Goal: Navigation & Orientation: Find specific page/section

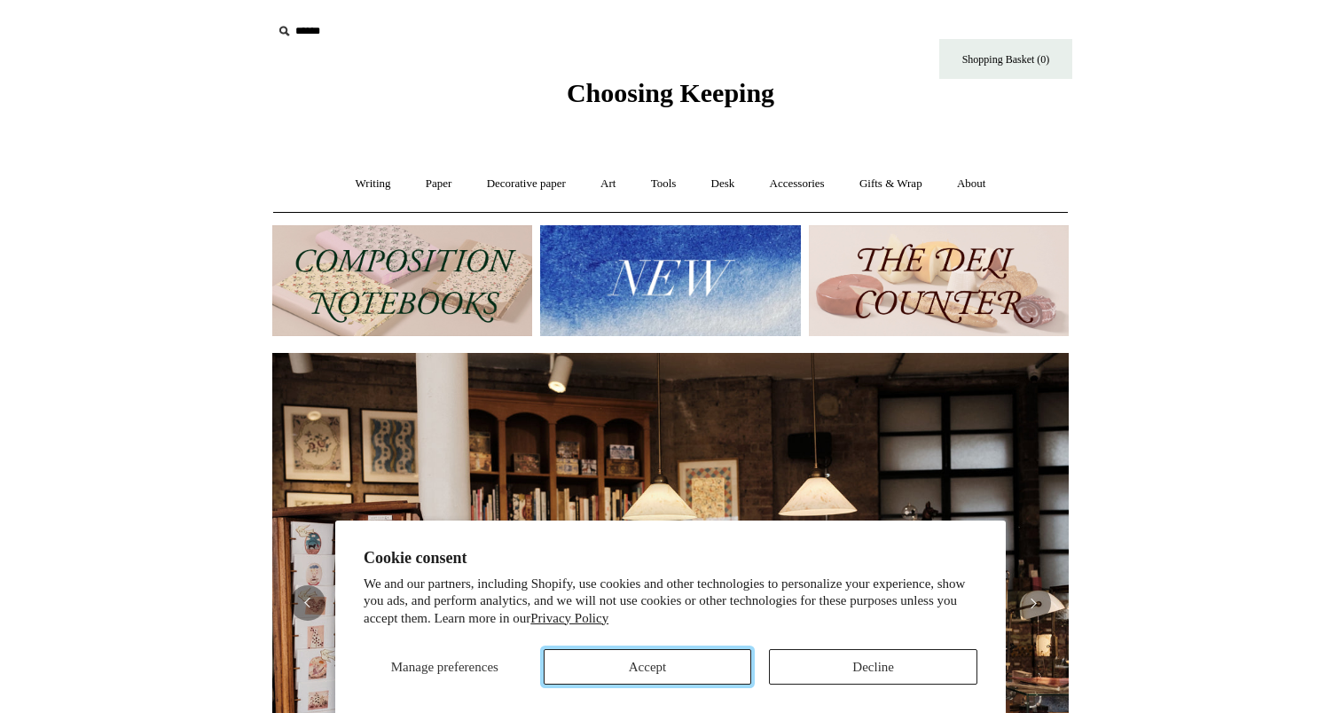
click at [687, 660] on button "Accept" at bounding box center [648, 666] width 208 height 35
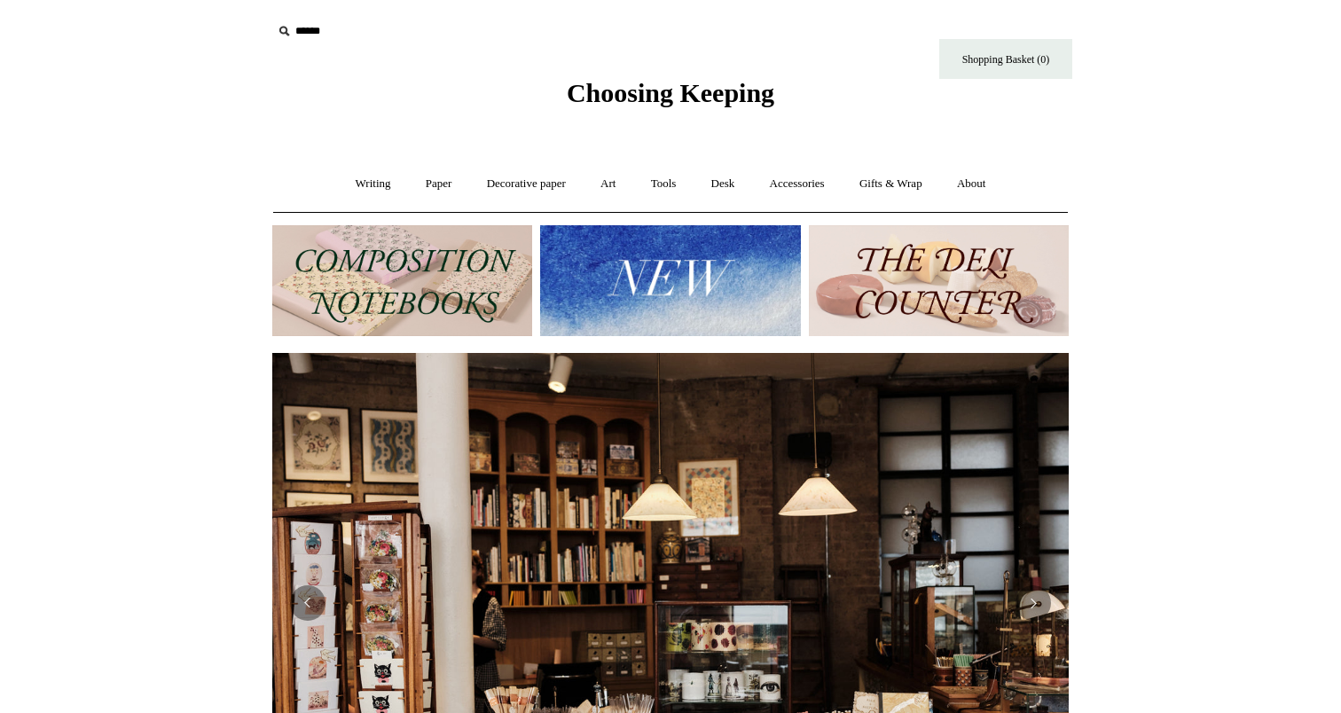
click at [1013, 290] on img at bounding box center [939, 280] width 260 height 111
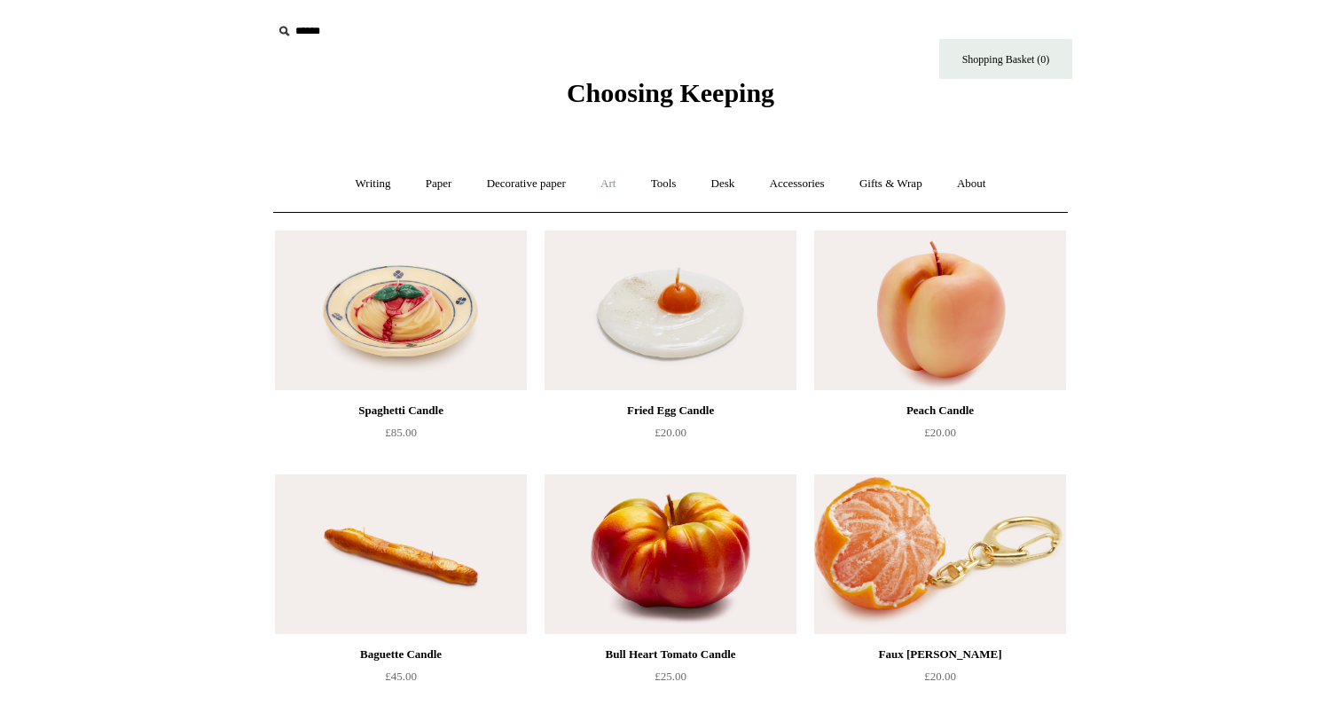
click at [600, 190] on link "Art +" at bounding box center [607, 184] width 47 height 47
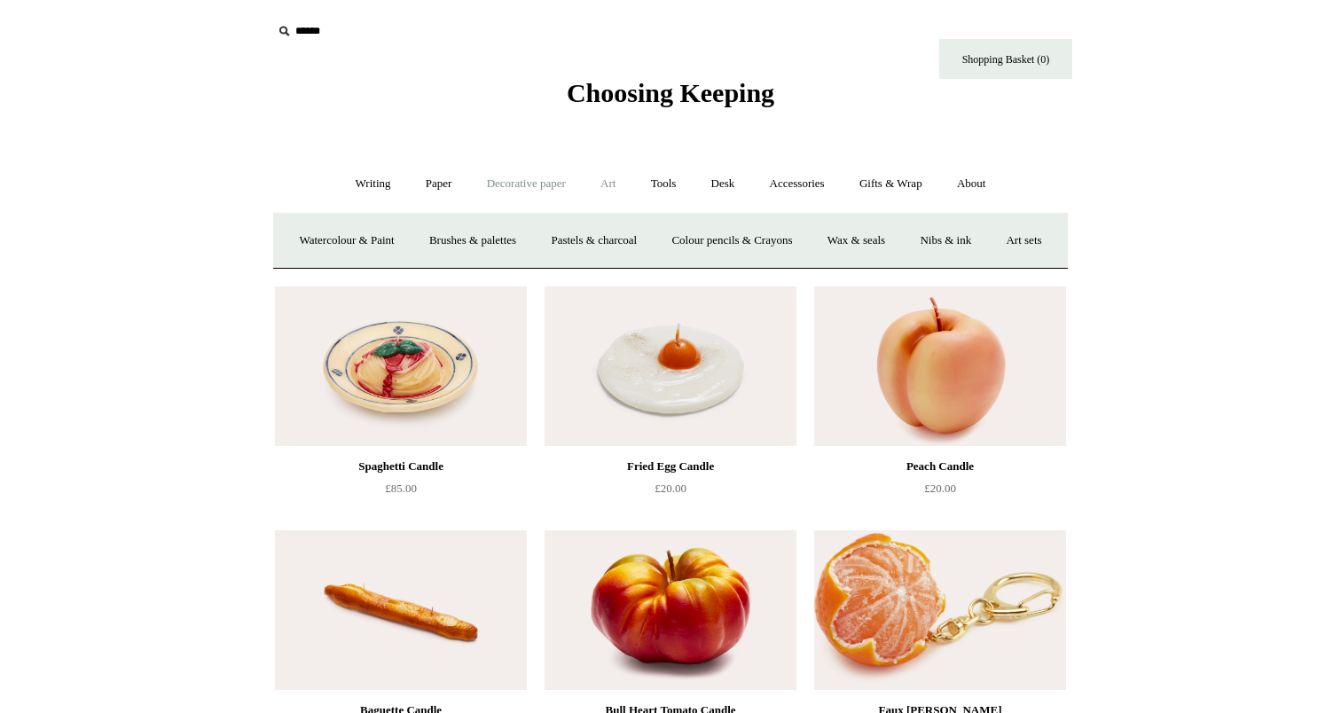
click at [537, 184] on link "Decorative paper +" at bounding box center [526, 184] width 111 height 47
click at [816, 181] on link "Accessories +" at bounding box center [797, 184] width 87 height 47
click at [741, 232] on link "Ceramics +" at bounding box center [735, 240] width 75 height 47
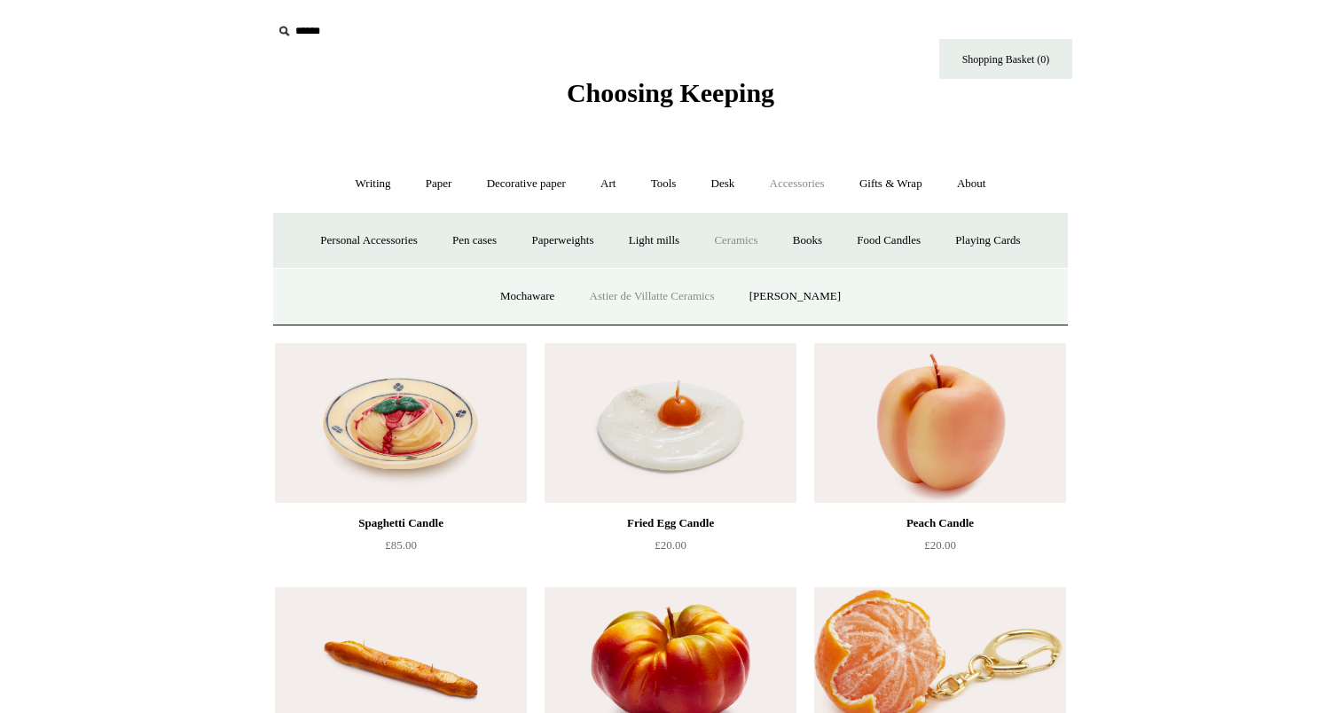
click at [633, 296] on link "Astier de Villatte Ceramics" at bounding box center [652, 296] width 157 height 47
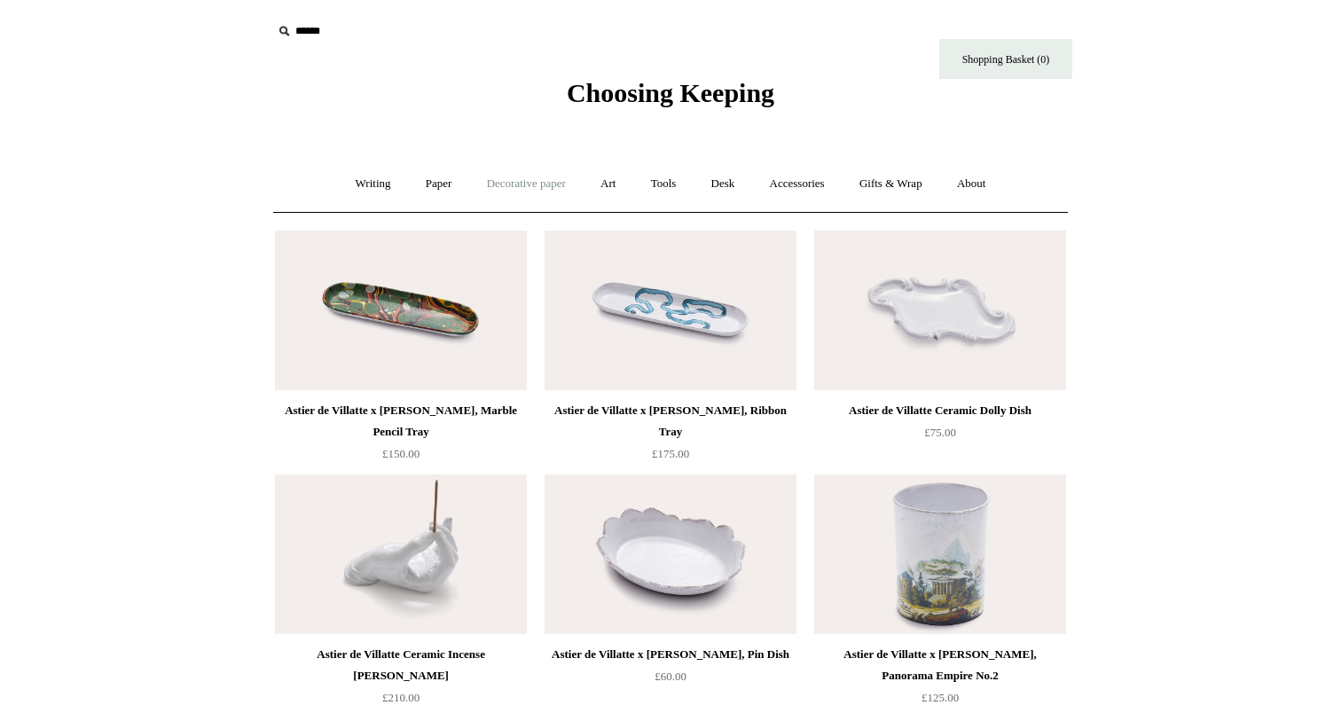
click at [502, 181] on link "Decorative paper +" at bounding box center [526, 184] width 111 height 47
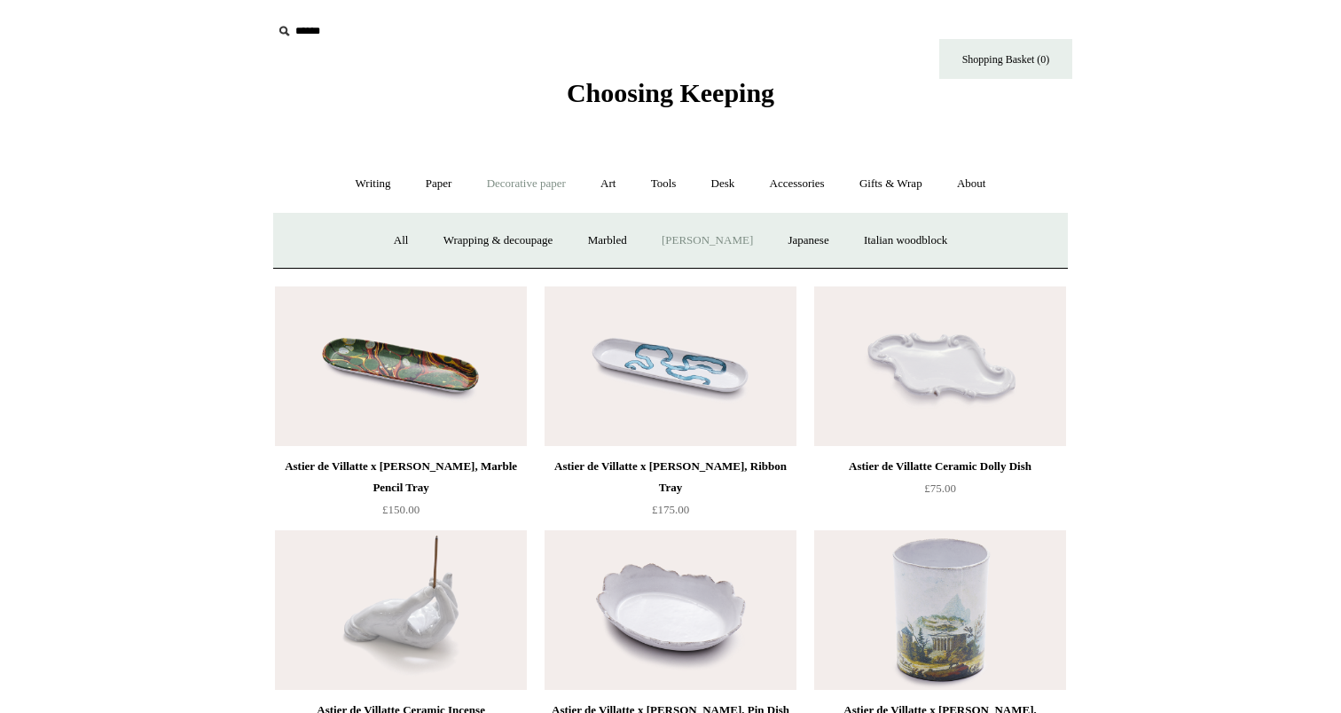
click at [681, 239] on link "[PERSON_NAME]" at bounding box center [707, 240] width 123 height 47
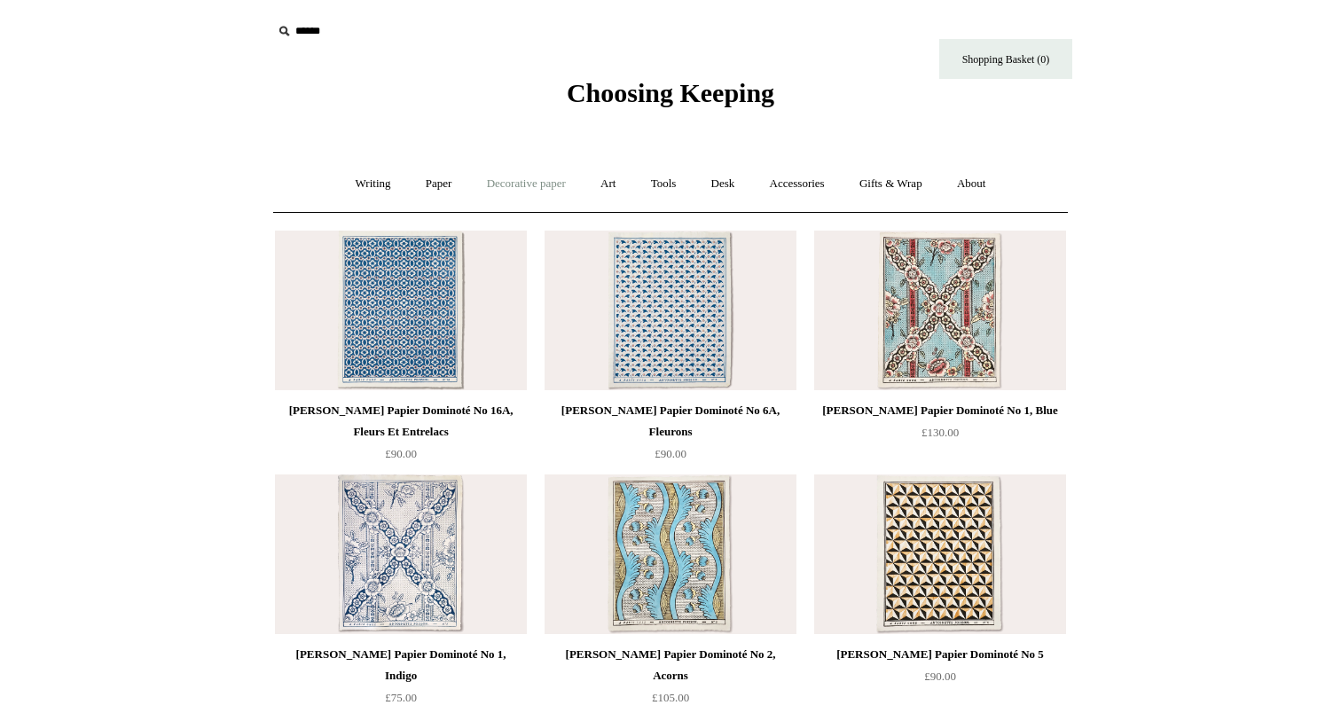
click at [537, 188] on link "Decorative paper +" at bounding box center [526, 184] width 111 height 47
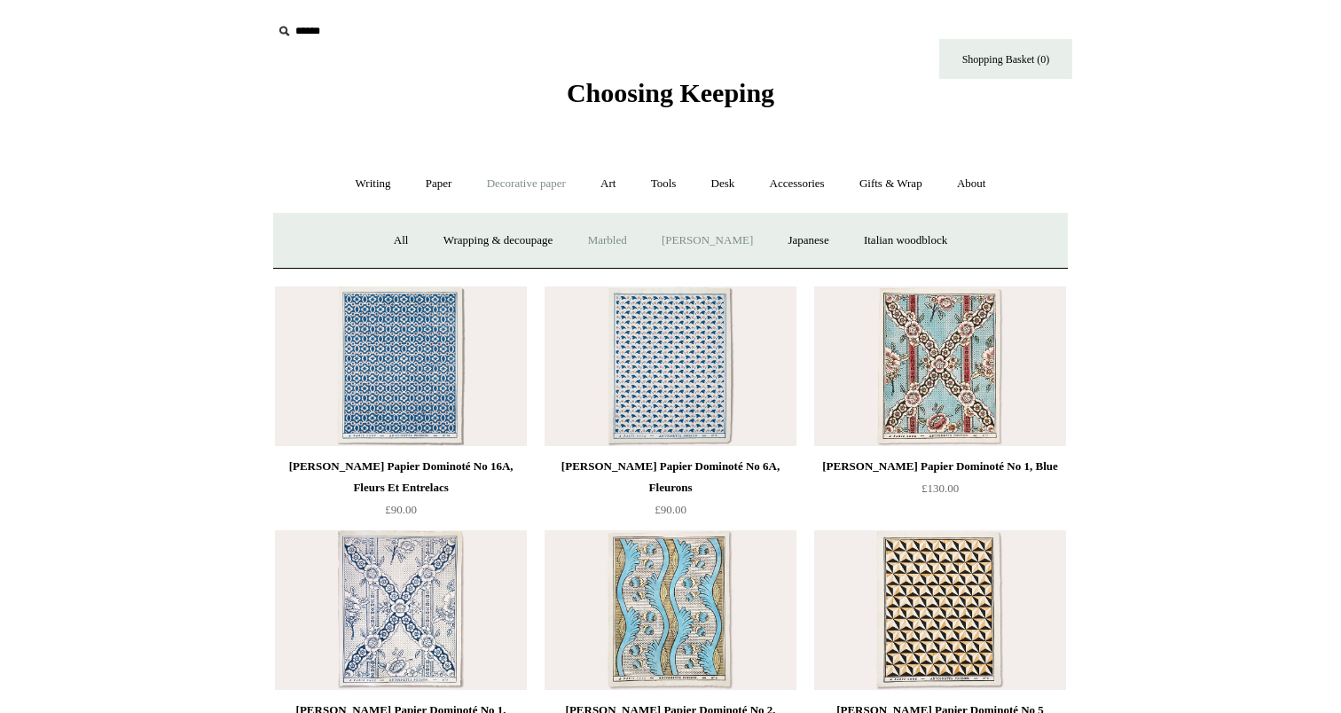
click at [602, 239] on link "Marbled" at bounding box center [607, 240] width 71 height 47
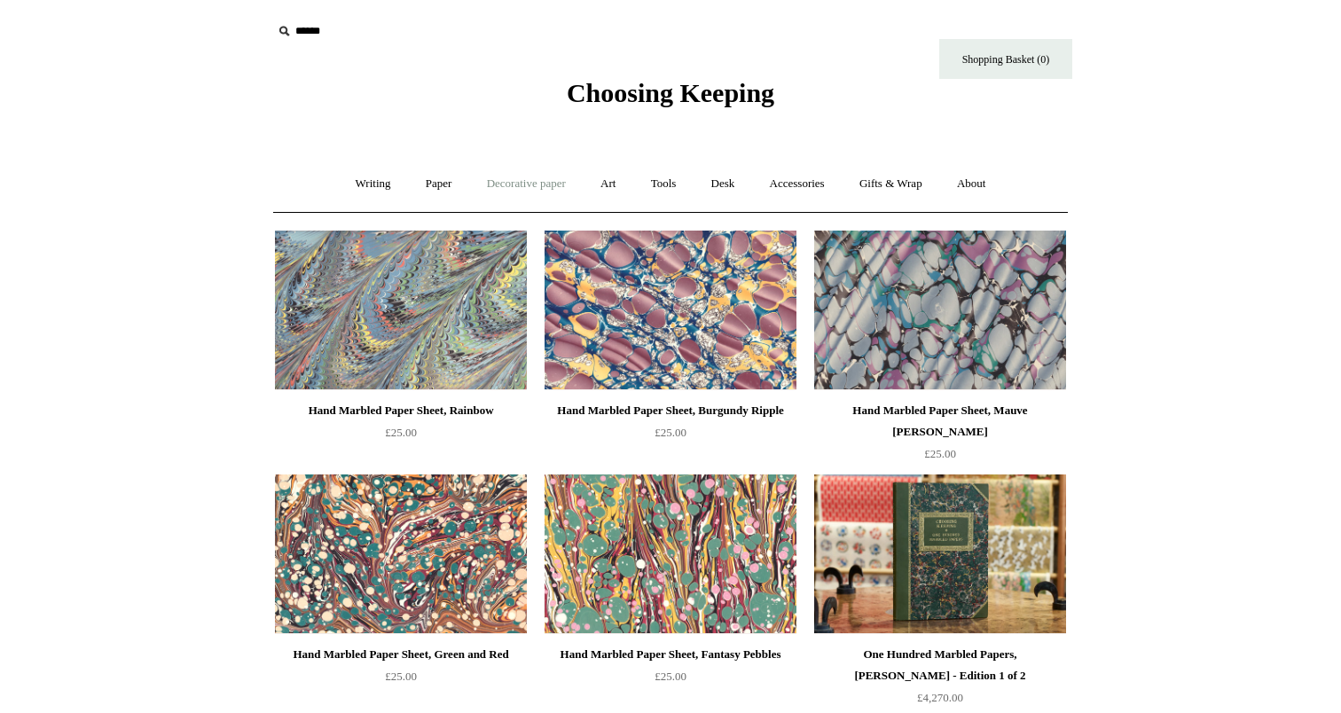
click at [549, 178] on link "Decorative paper +" at bounding box center [526, 184] width 111 height 47
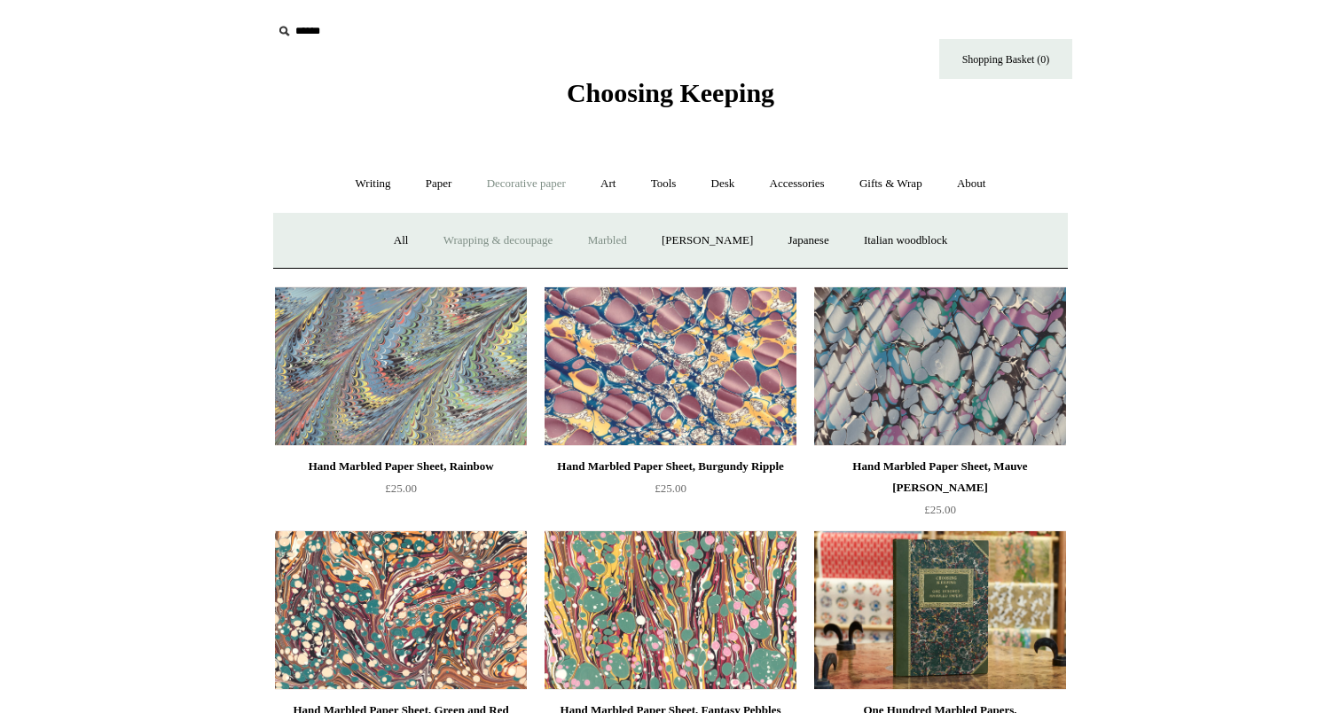
click at [439, 245] on link "Wrapping & decoupage" at bounding box center [498, 240] width 142 height 47
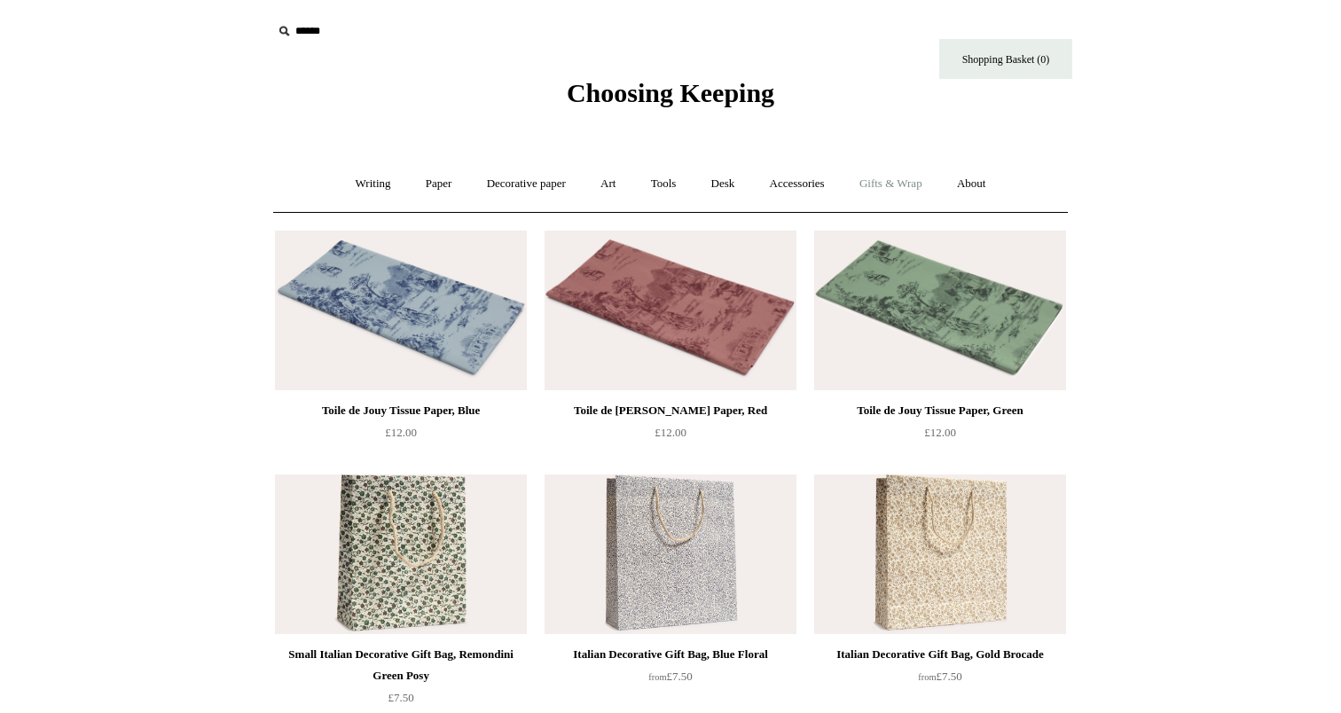
click at [917, 184] on link "Gifts & Wrap +" at bounding box center [890, 184] width 95 height 47
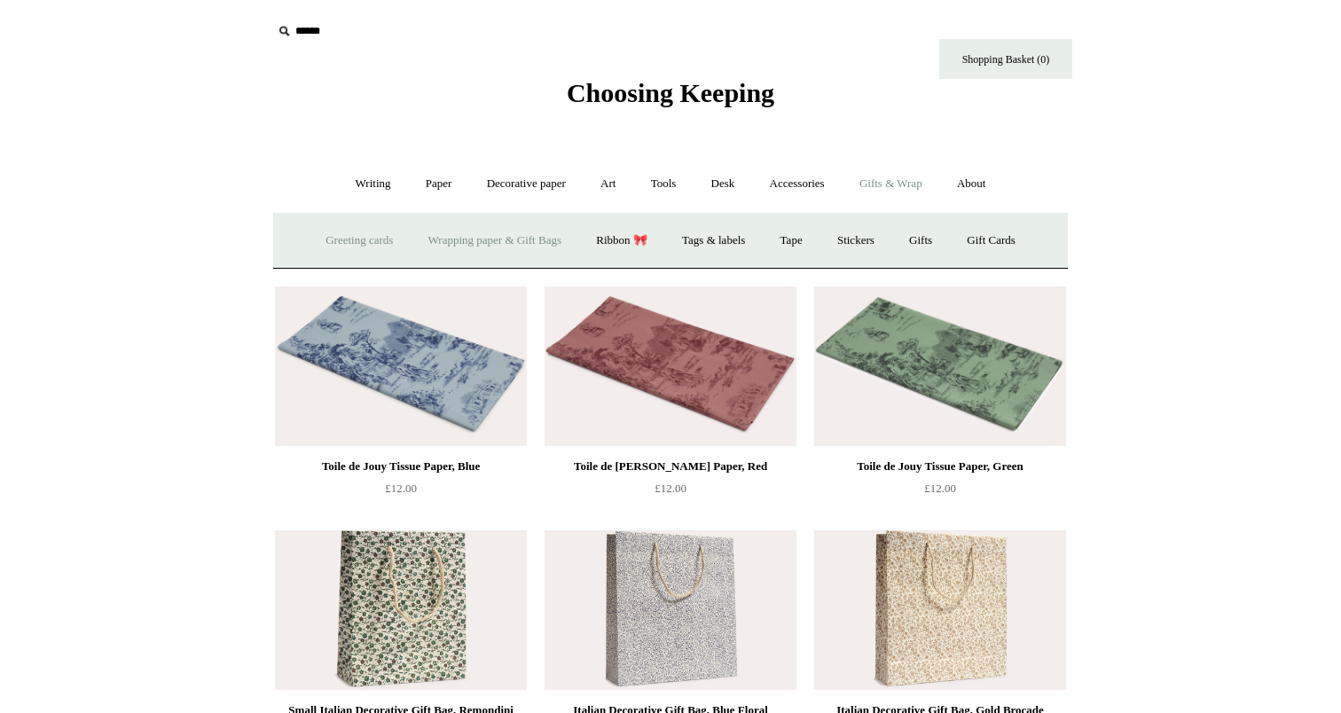
click at [328, 235] on link "Greeting cards +" at bounding box center [359, 240] width 99 height 47
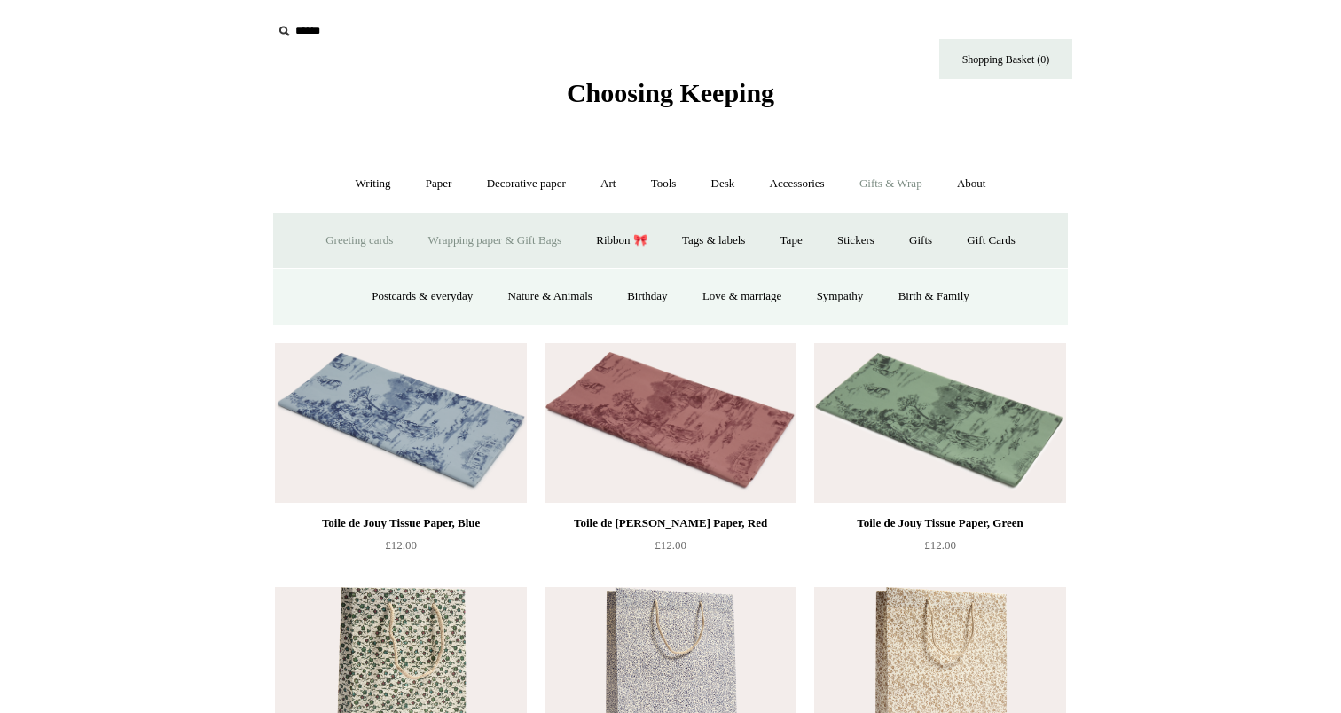
click at [474, 245] on link "Wrapping paper & Gift Bags" at bounding box center [494, 240] width 165 height 47
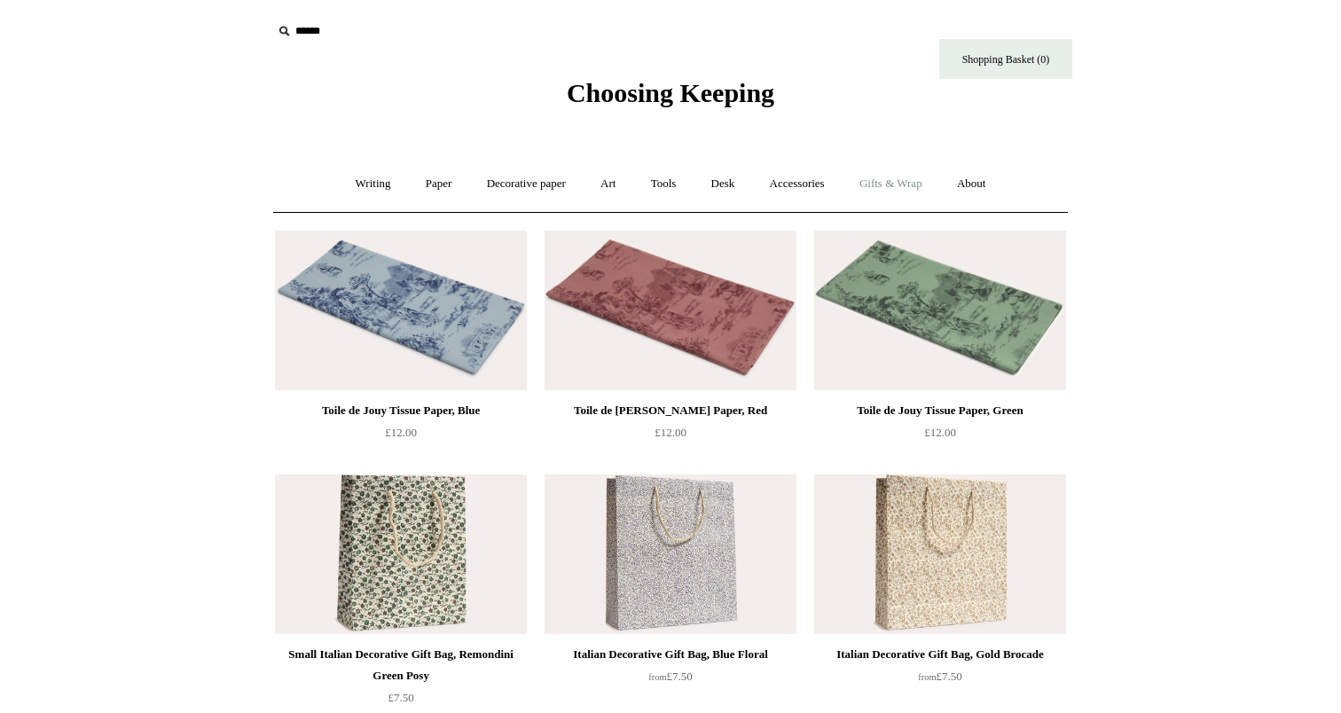
click at [882, 187] on link "Gifts & Wrap +" at bounding box center [890, 184] width 95 height 47
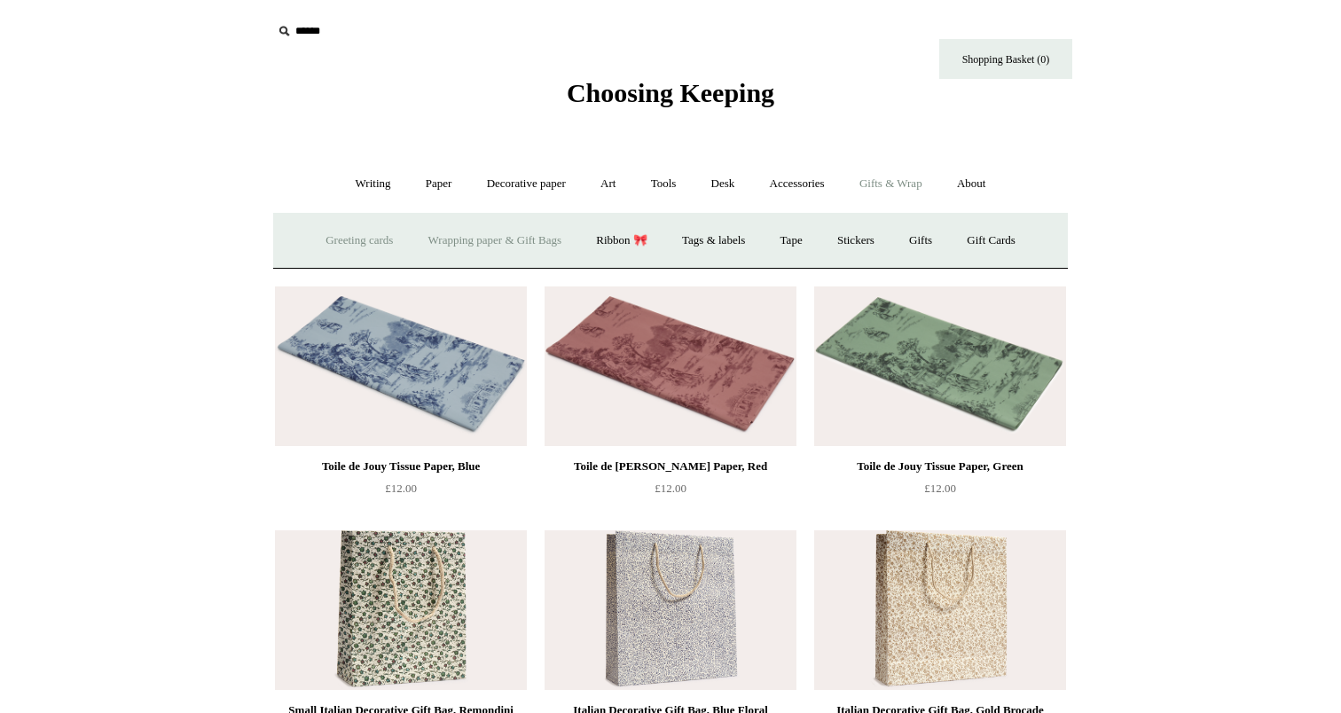
click at [365, 248] on link "Greeting cards +" at bounding box center [359, 240] width 99 height 47
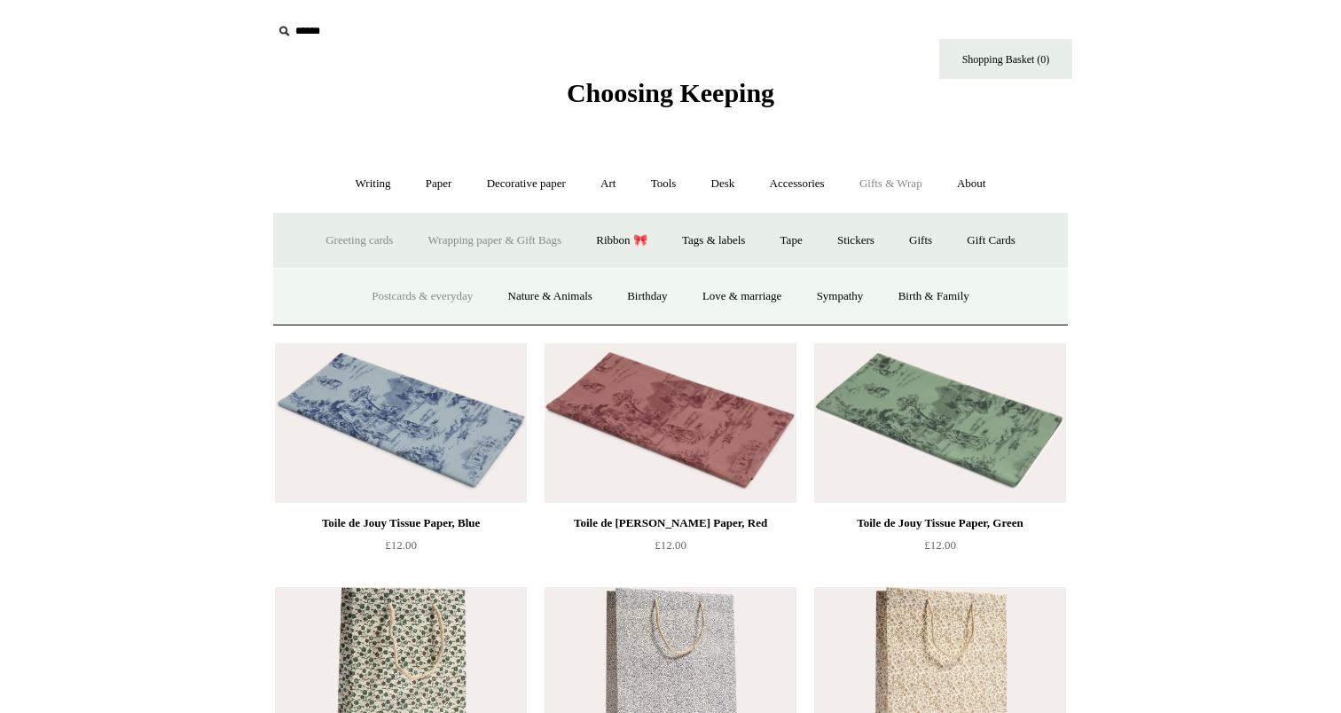
click at [369, 297] on link "Postcards & everyday" at bounding box center [422, 296] width 133 height 47
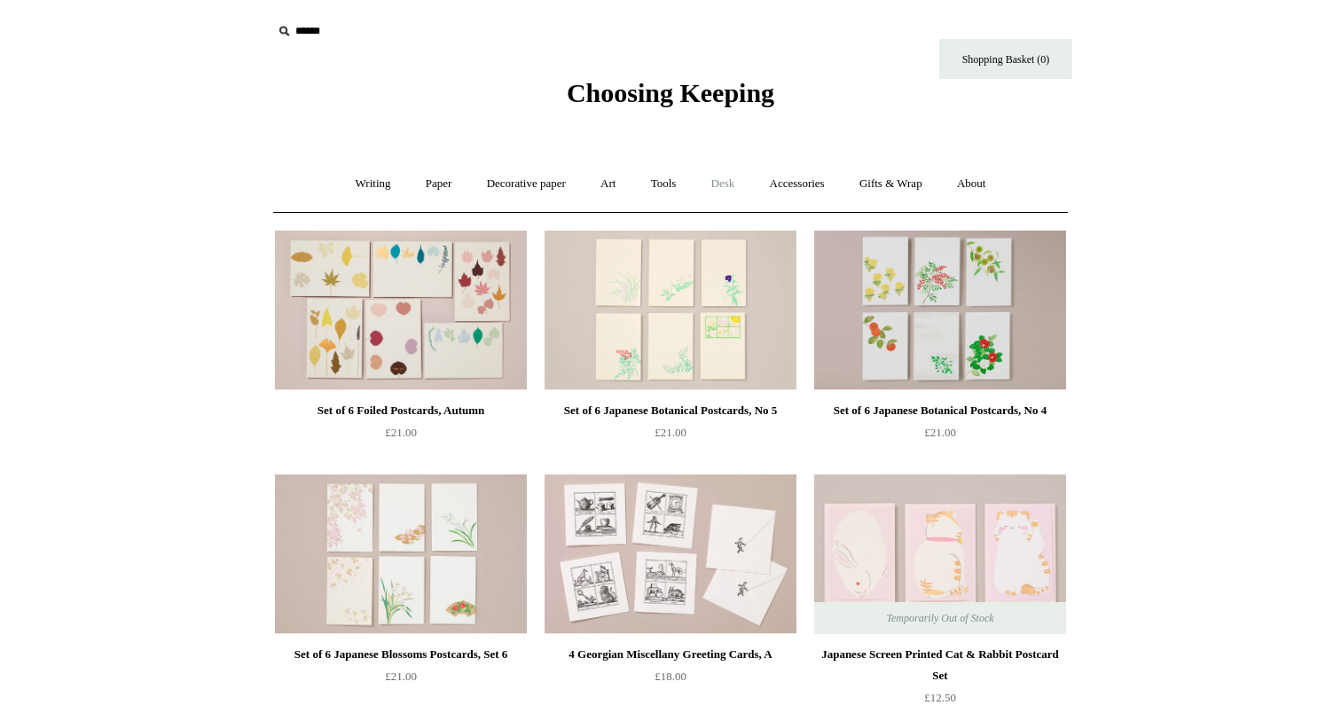
click at [733, 175] on link "Desk +" at bounding box center [723, 184] width 56 height 47
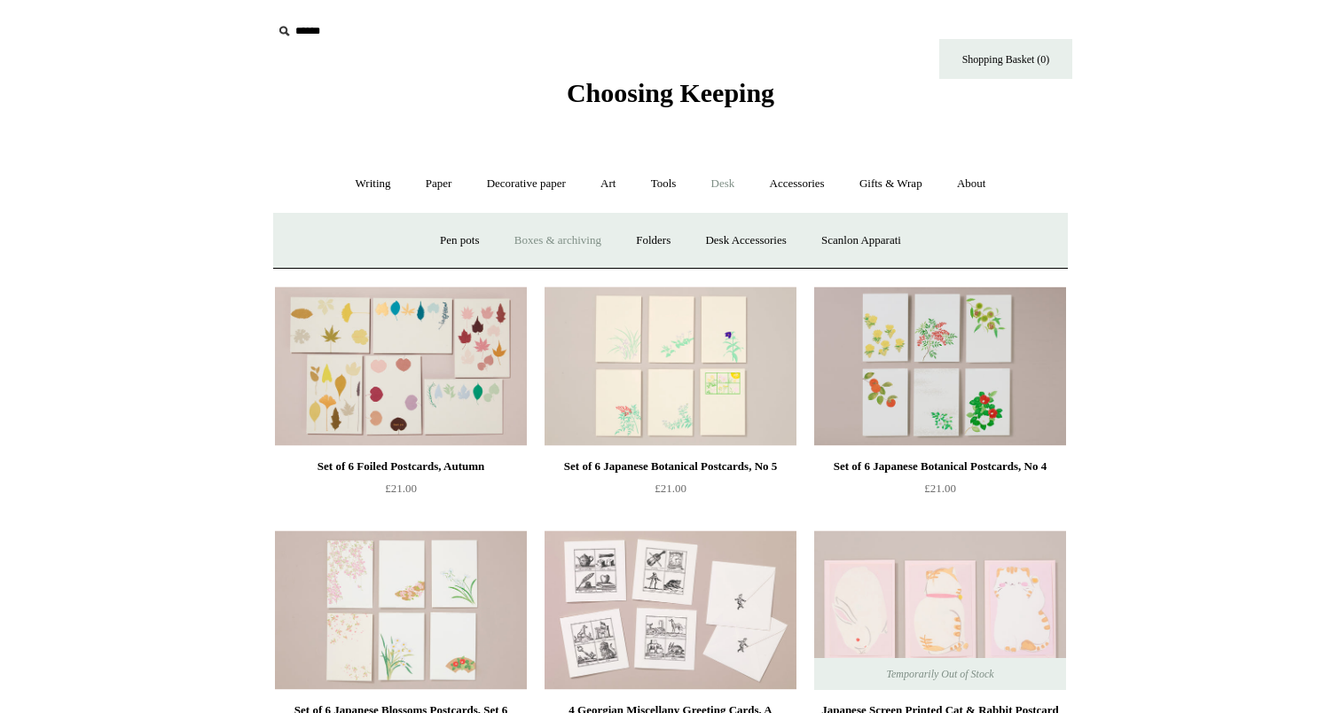
click at [548, 240] on link "Boxes & archiving" at bounding box center [557, 240] width 119 height 47
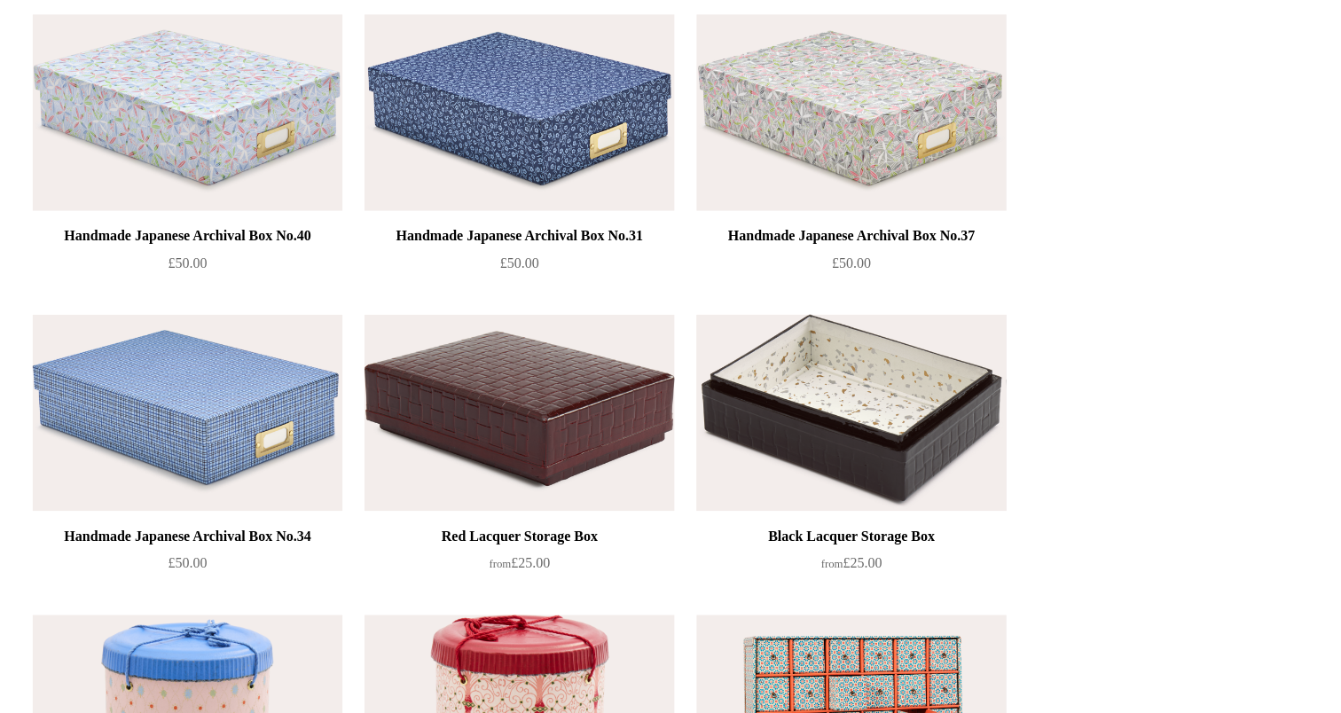
scroll to position [1797, 0]
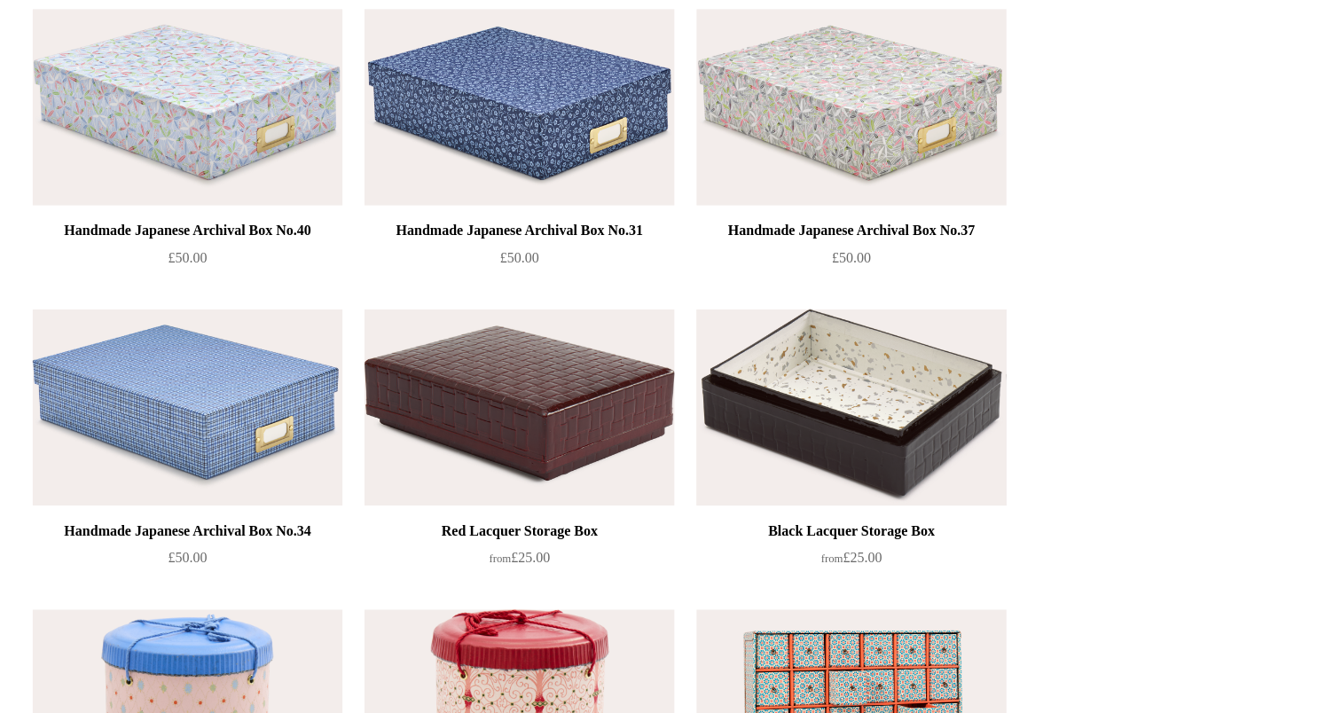
click at [948, 473] on img at bounding box center [940, 465] width 252 height 160
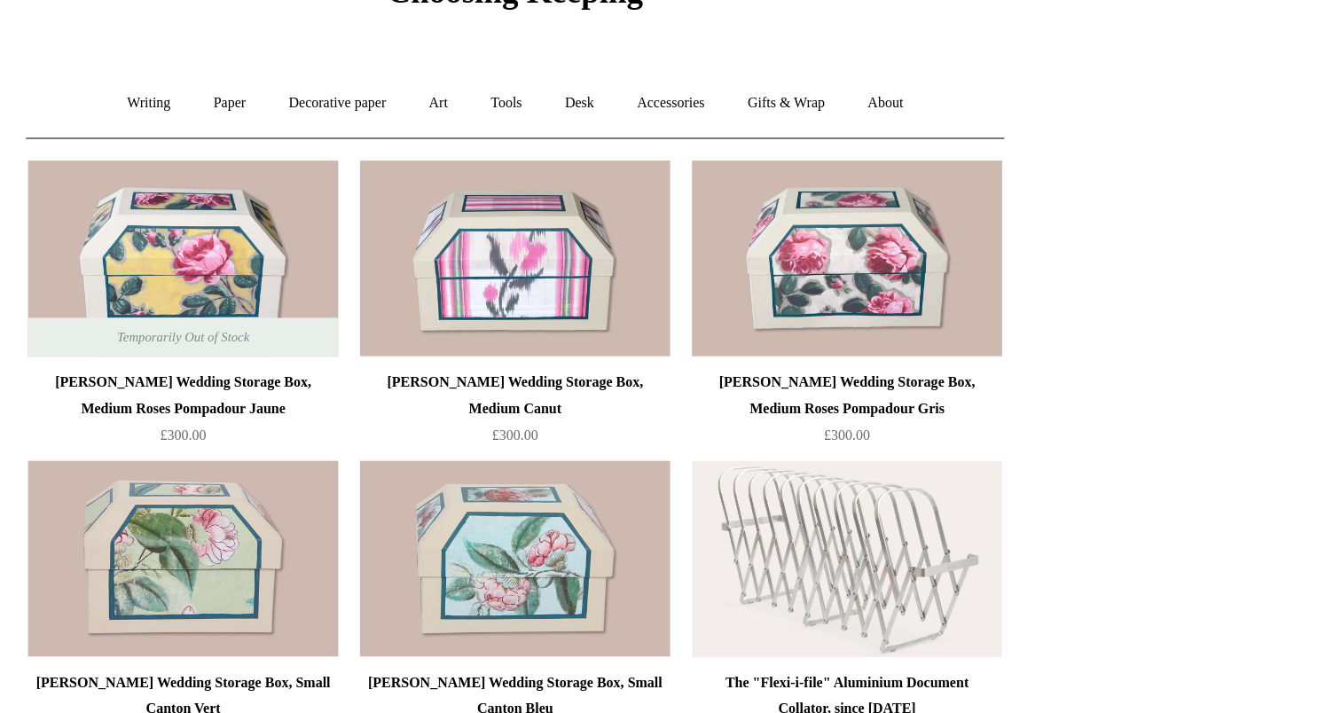
scroll to position [0, 0]
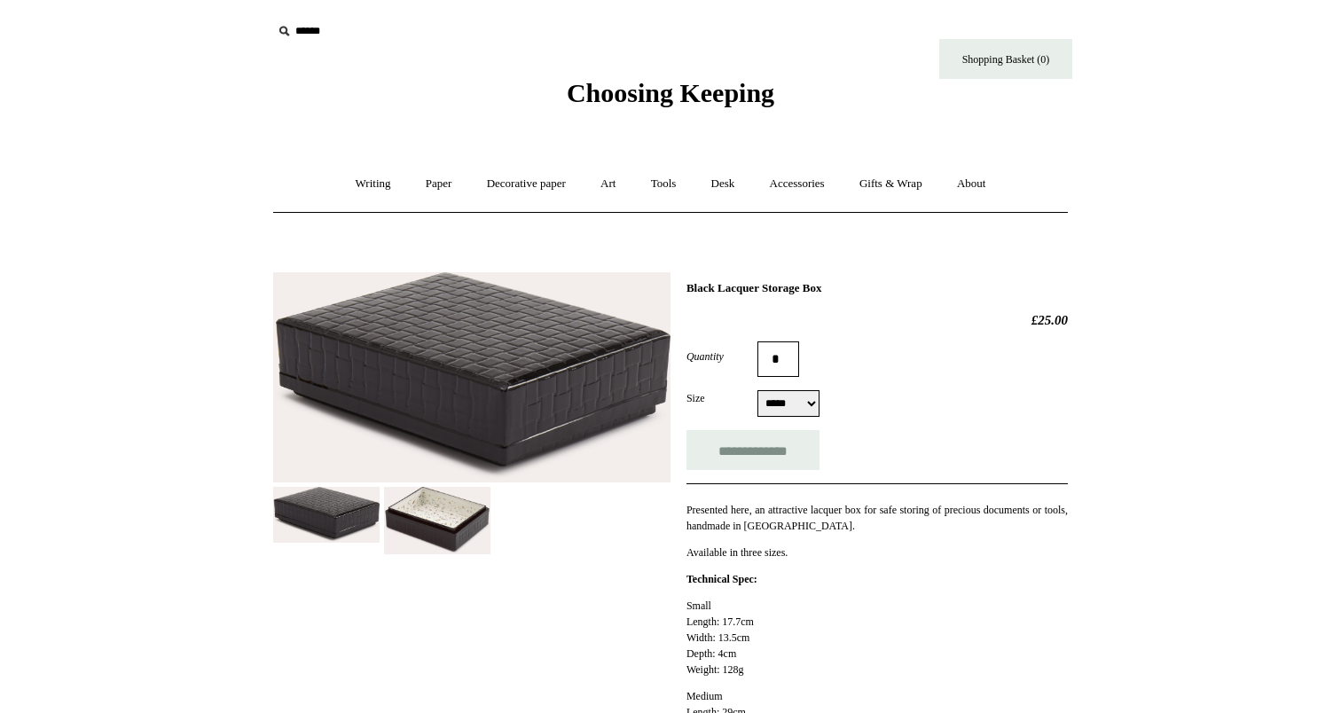
click at [452, 524] on img at bounding box center [437, 521] width 106 height 68
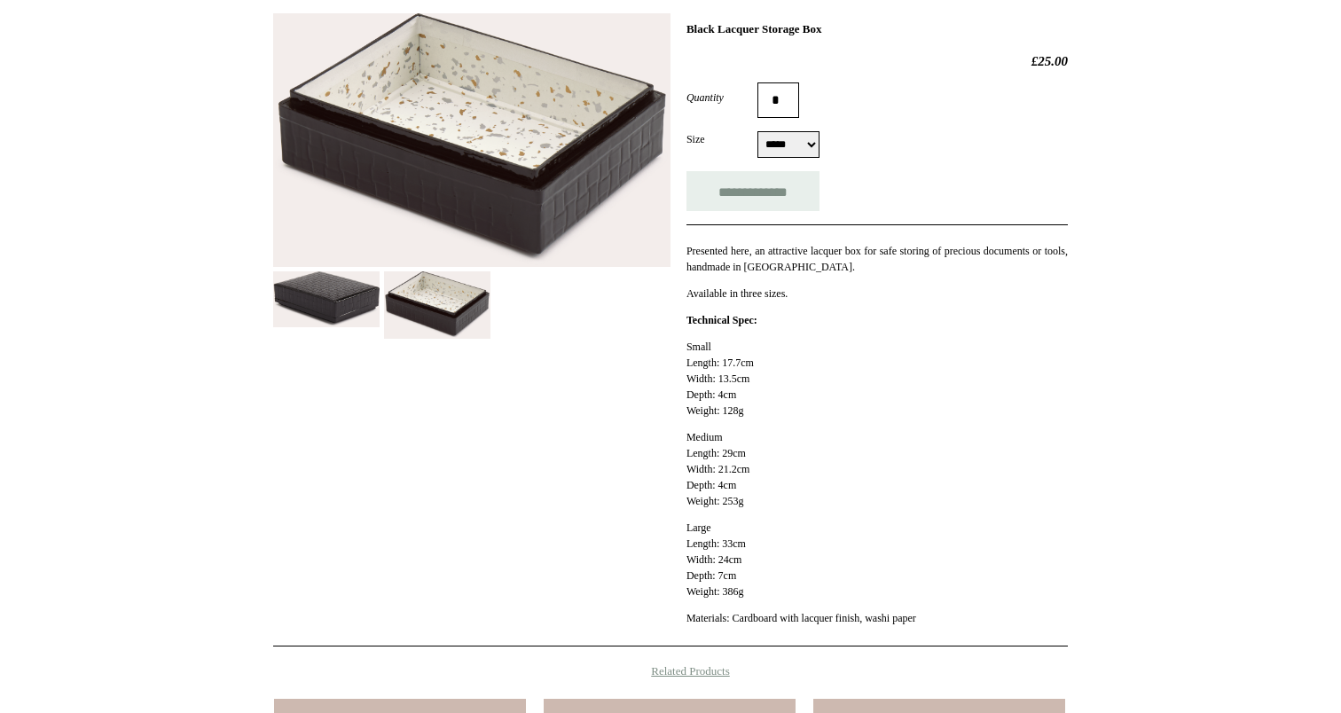
scroll to position [266, 0]
